Goal: Task Accomplishment & Management: Manage account settings

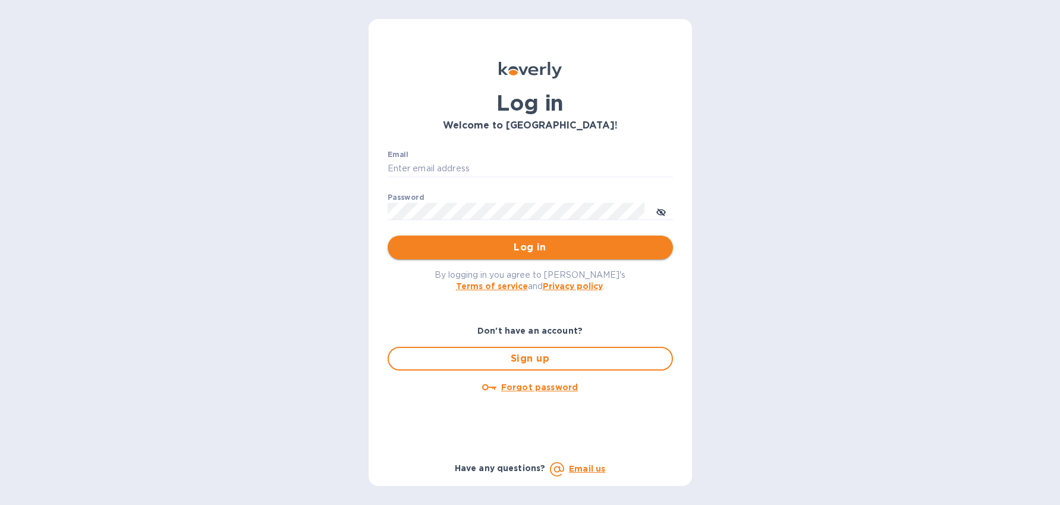
type input "[EMAIL_ADDRESS][DOMAIN_NAME]"
click at [516, 253] on span "Log in" at bounding box center [530, 247] width 266 height 14
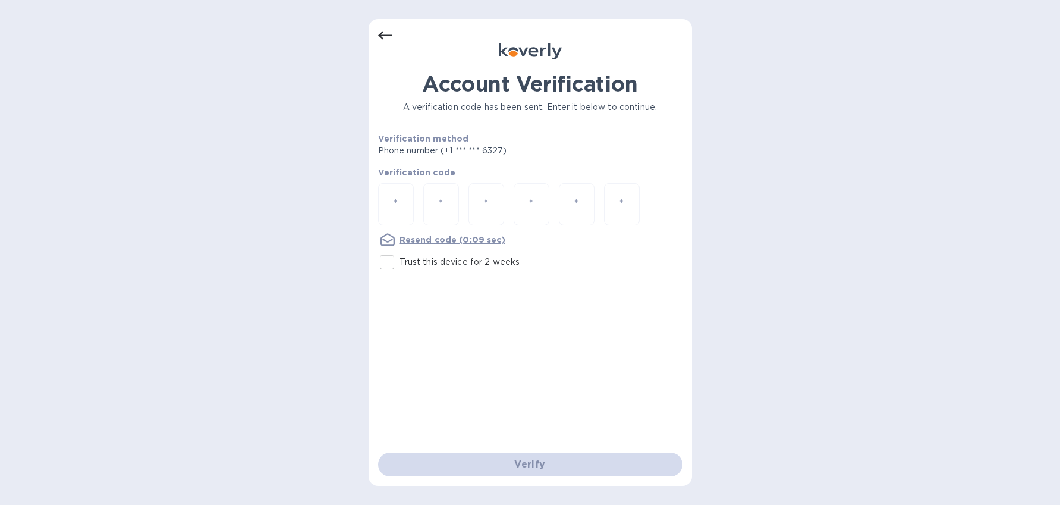
click at [399, 202] on input "number" at bounding box center [395, 204] width 15 height 22
type input "1"
type input "7"
type input "9"
type input "3"
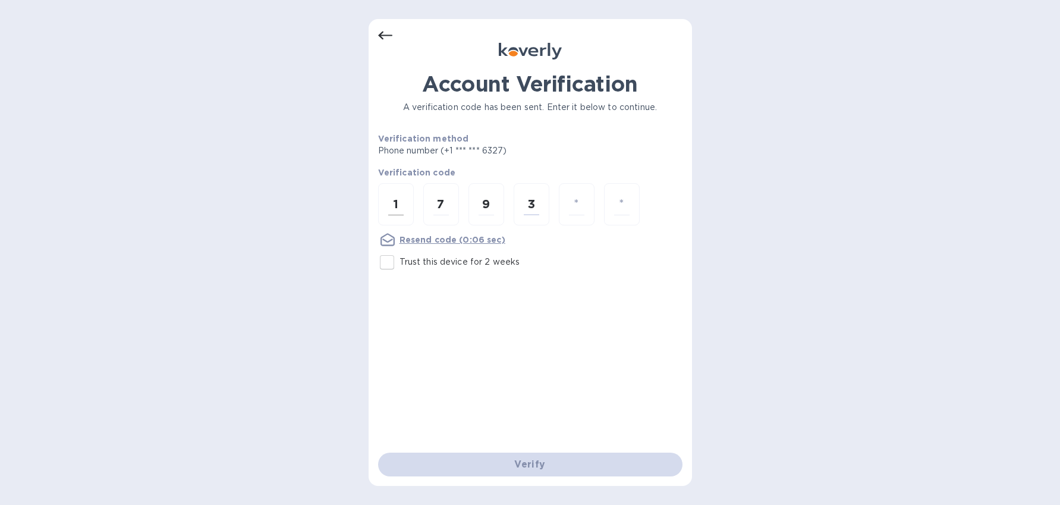
type input "0"
type input "5"
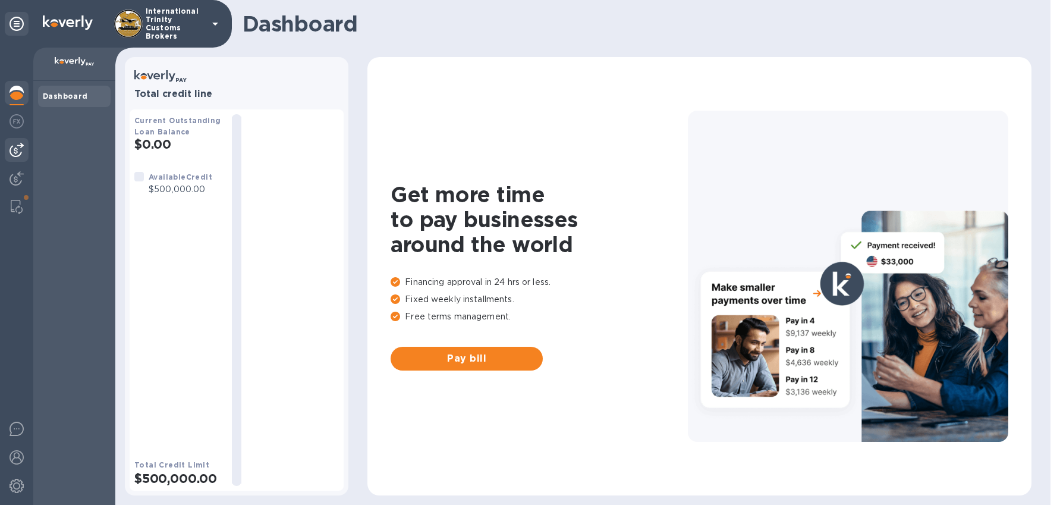
click at [20, 147] on img at bounding box center [17, 150] width 14 height 14
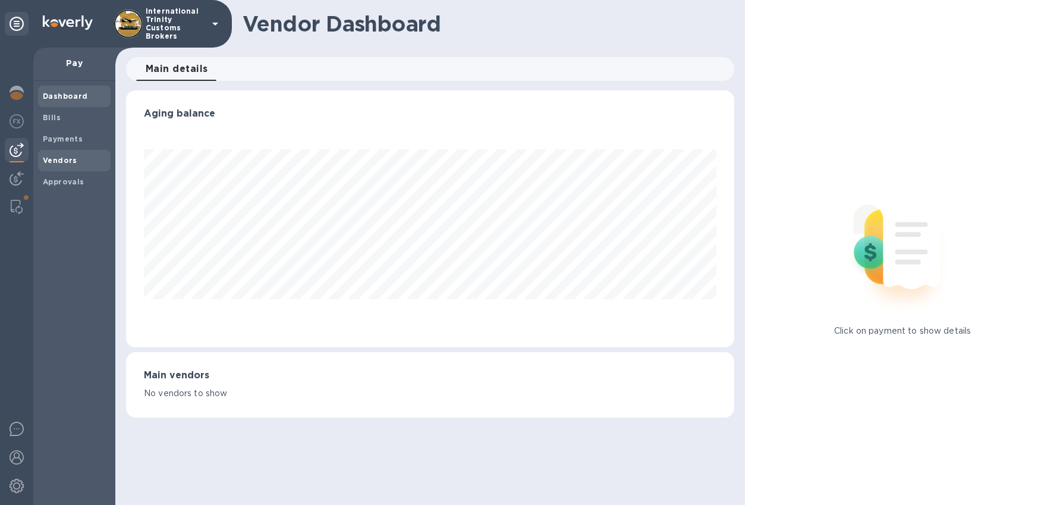
click at [69, 158] on b "Vendors" at bounding box center [60, 160] width 34 height 9
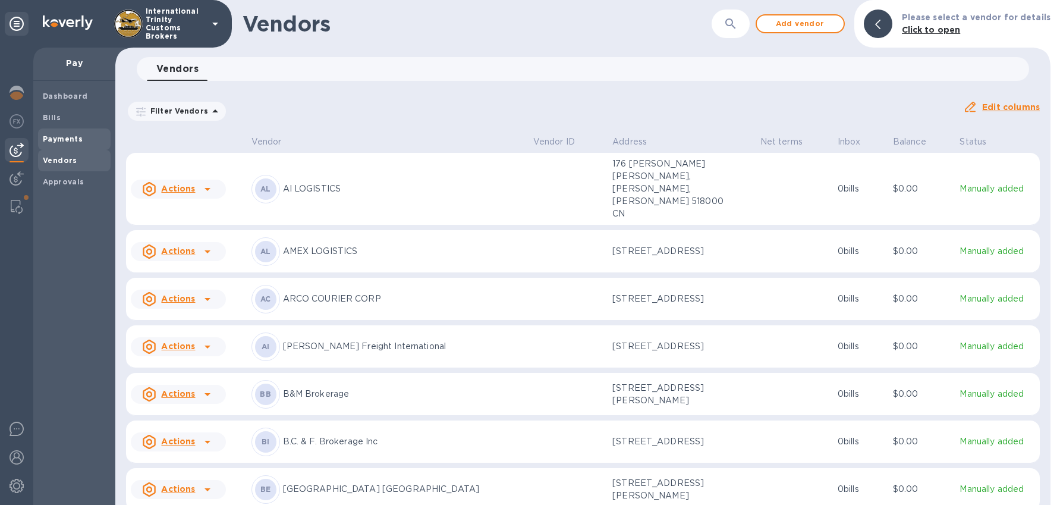
click at [57, 137] on b "Payments" at bounding box center [63, 138] width 40 height 9
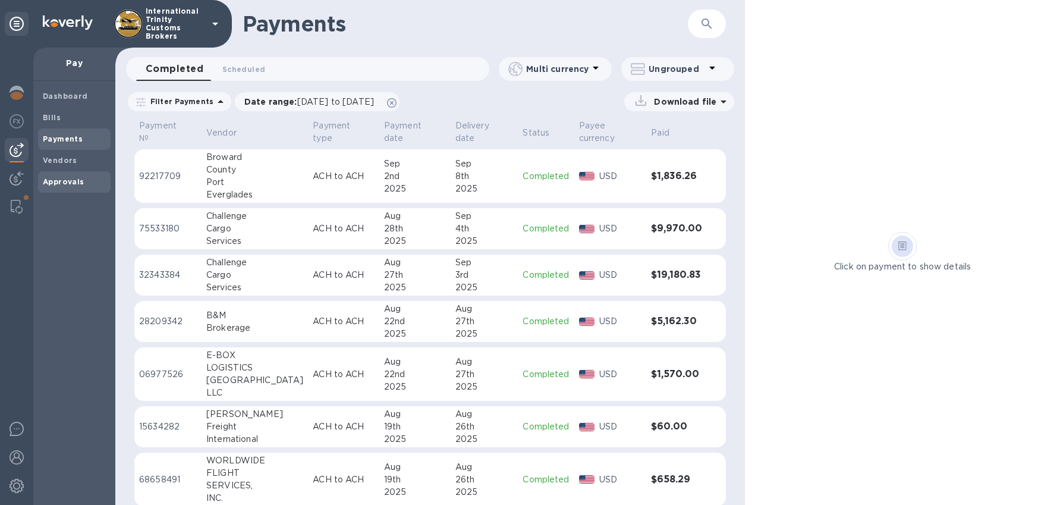
click at [68, 183] on b "Approvals" at bounding box center [64, 181] width 42 height 9
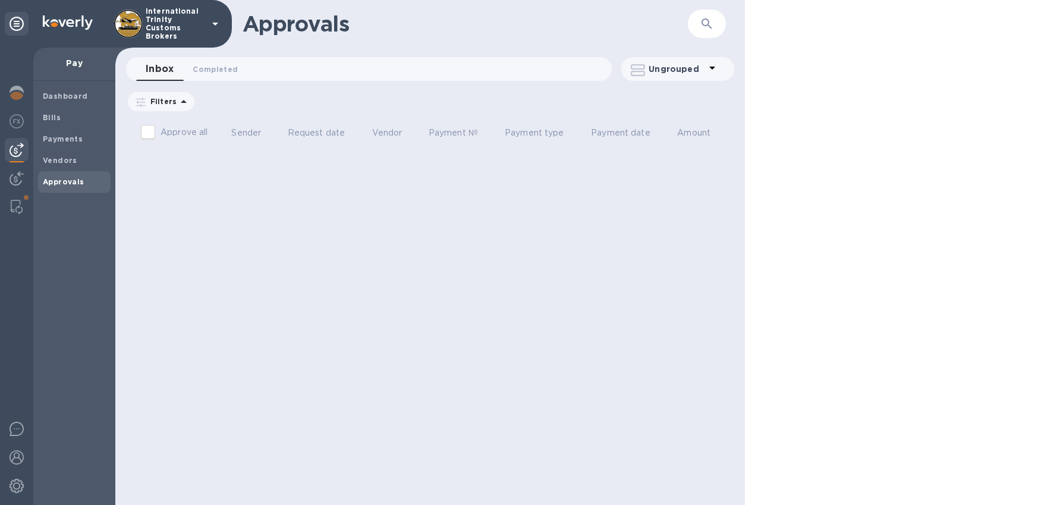
click at [64, 184] on b "Approvals" at bounding box center [64, 181] width 42 height 9
click at [63, 176] on span "Approvals" at bounding box center [64, 182] width 42 height 12
click at [59, 159] on b "Vendors" at bounding box center [60, 160] width 34 height 9
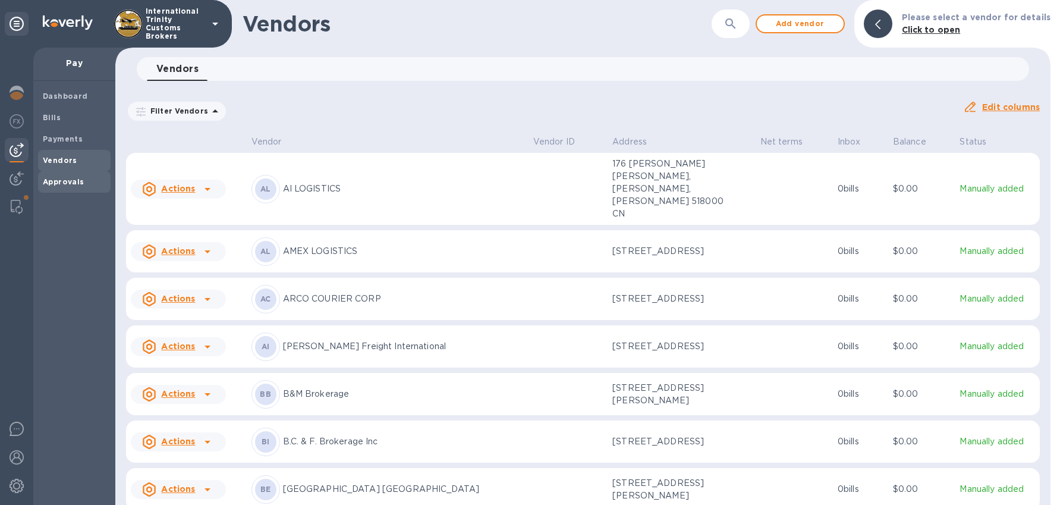
click at [62, 178] on b "Approvals" at bounding box center [64, 181] width 42 height 9
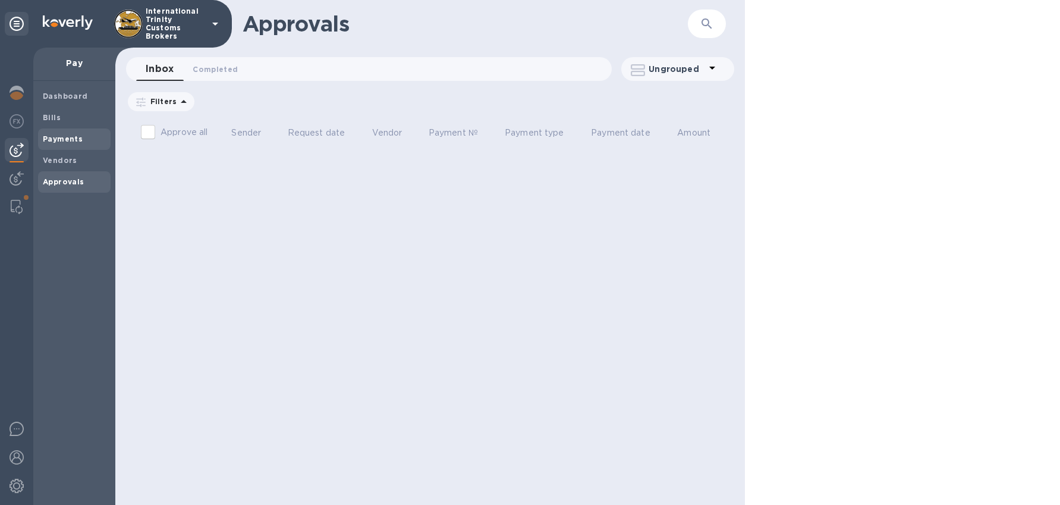
click at [60, 135] on b "Payments" at bounding box center [63, 138] width 40 height 9
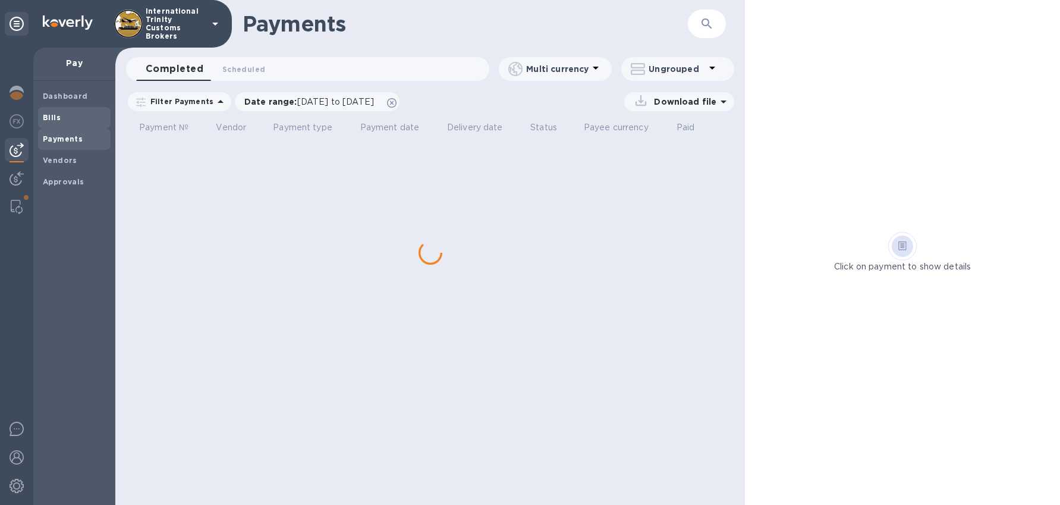
drag, startPoint x: 56, startPoint y: 122, endPoint x: 59, endPoint y: 112, distance: 10.7
click at [56, 122] on span "Bills" at bounding box center [52, 118] width 18 height 12
